Goal: Transaction & Acquisition: Purchase product/service

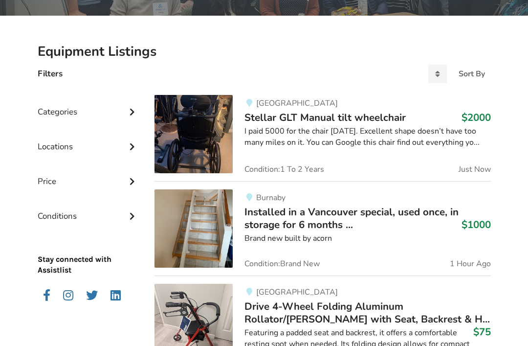
scroll to position [188, 0]
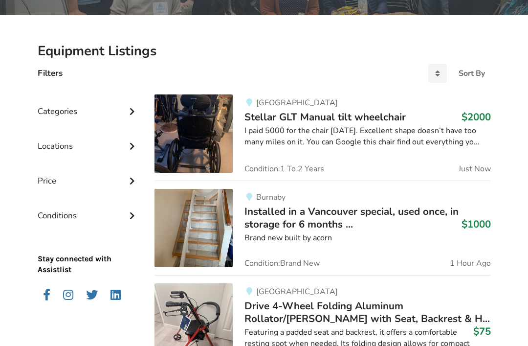
click at [209, 252] on img at bounding box center [193, 228] width 78 height 78
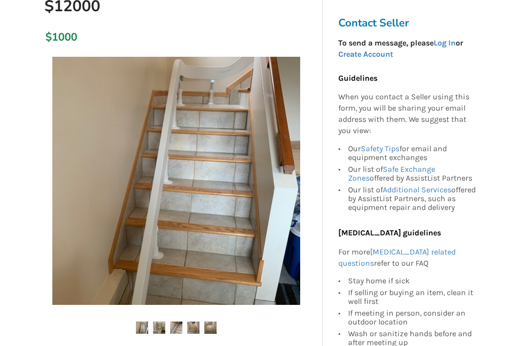
scroll to position [202, 0]
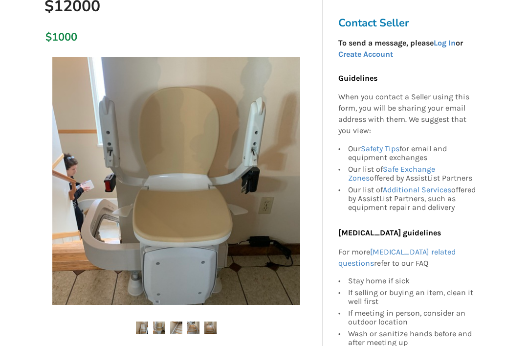
click at [159, 321] on img at bounding box center [159, 327] width 12 height 12
click at [178, 321] on img at bounding box center [176, 327] width 12 height 12
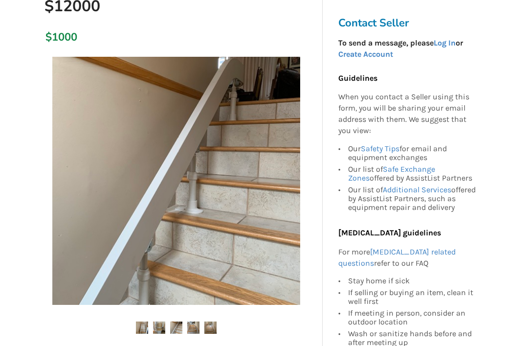
click at [194, 321] on img at bounding box center [193, 327] width 12 height 12
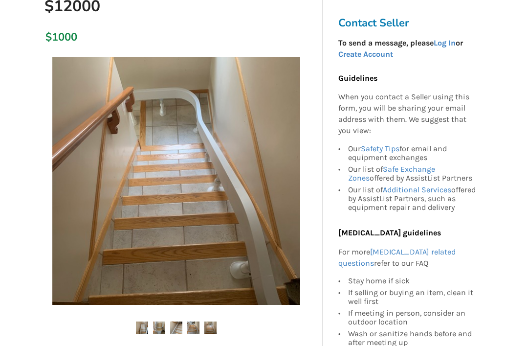
click at [215, 321] on img at bounding box center [210, 327] width 12 height 12
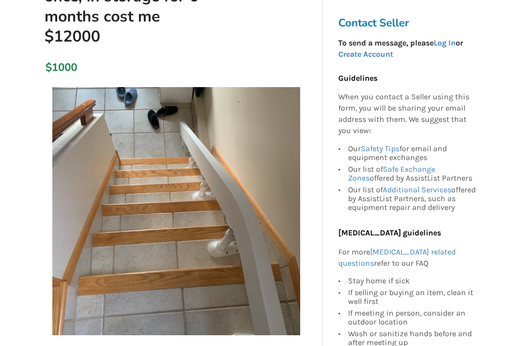
scroll to position [172, 0]
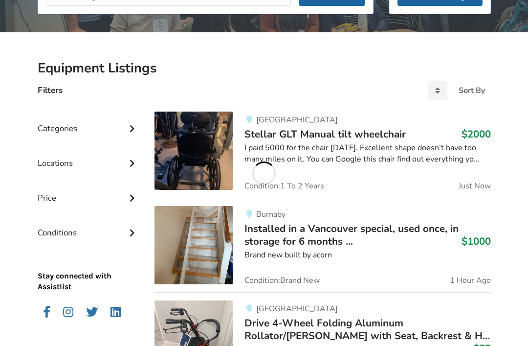
scroll to position [220, 0]
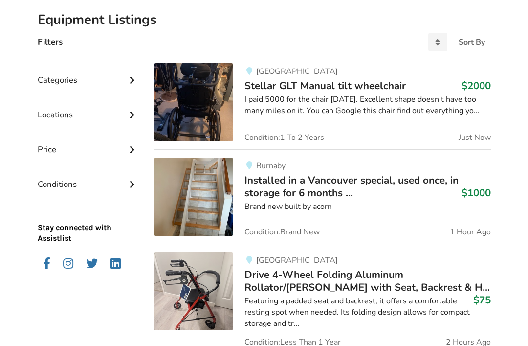
click at [336, 188] on span "Installed in a Vancouver special, used once, in storage for 6 months ..." at bounding box center [351, 186] width 214 height 26
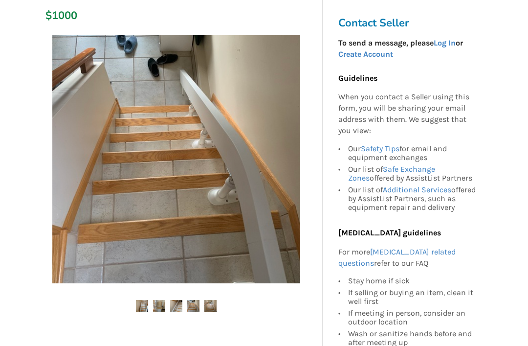
scroll to position [223, 0]
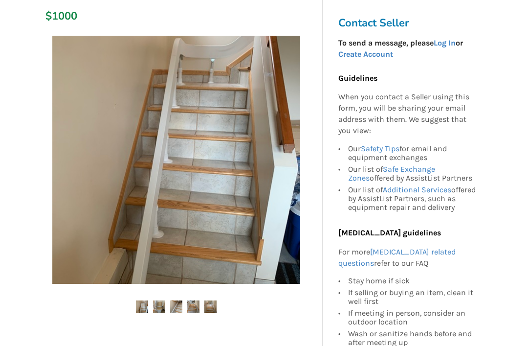
click at [216, 300] on img at bounding box center [210, 306] width 12 height 12
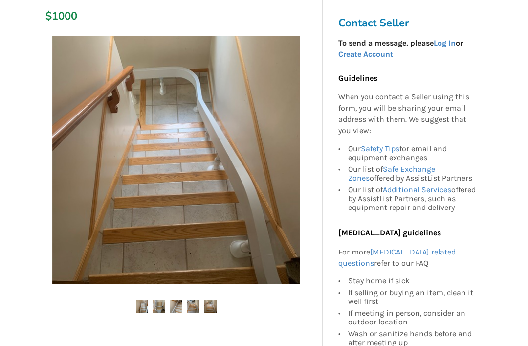
click at [198, 300] on img at bounding box center [193, 306] width 12 height 12
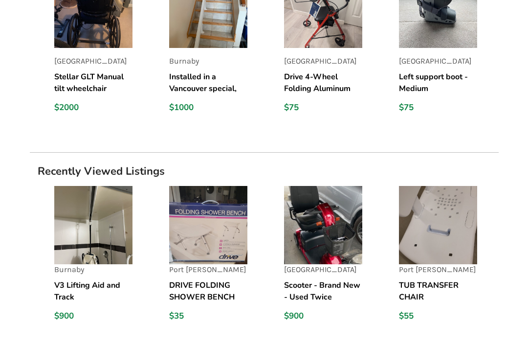
scroll to position [823, 0]
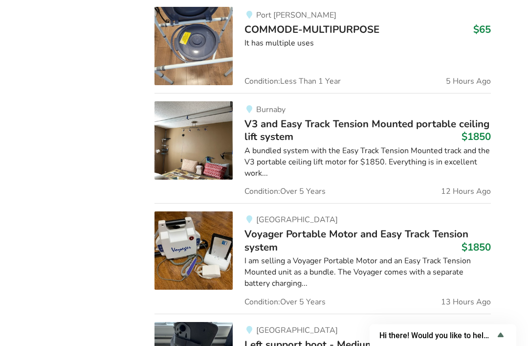
scroll to position [768, 0]
